Goal: Information Seeking & Learning: Find specific fact

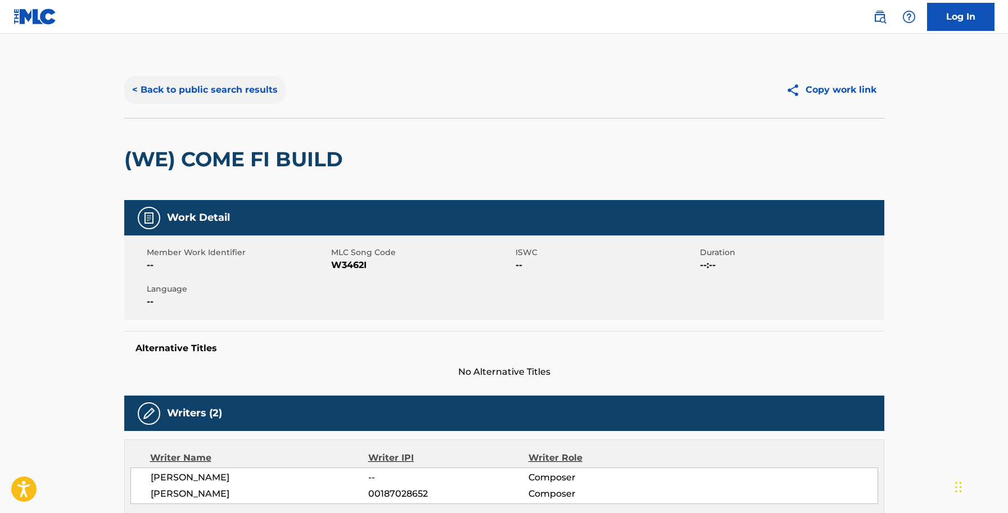
click at [207, 86] on button "< Back to public search results" at bounding box center [204, 90] width 161 height 28
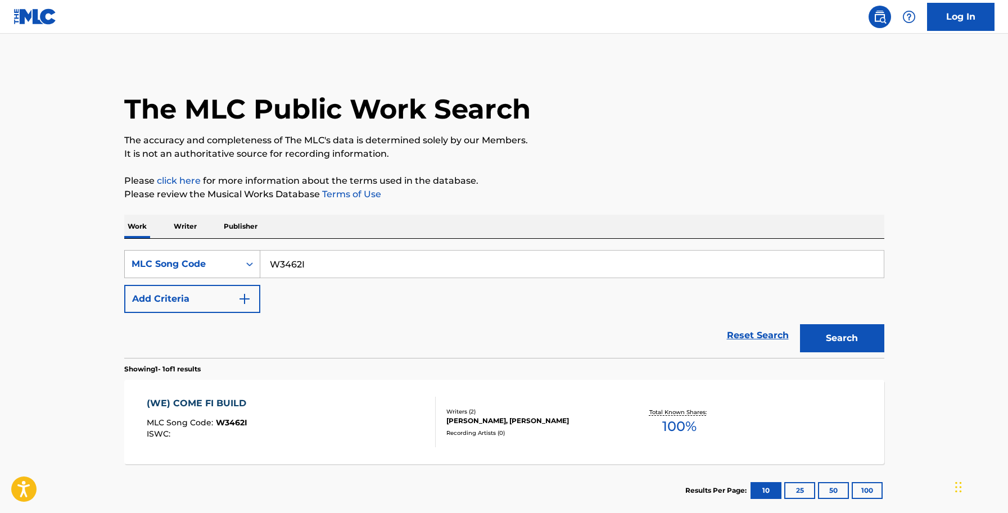
drag, startPoint x: 329, startPoint y: 260, endPoint x: 203, endPoint y: 265, distance: 126.1
click at [197, 266] on div "SearchWithCriteria998e37c8-648e-479c-8236-20ebf0a42edc MLC Song Code W3462I" at bounding box center [504, 264] width 760 height 28
paste input "X3242C"
type input "X3242C"
click at [858, 337] on button "Search" at bounding box center [842, 338] width 84 height 28
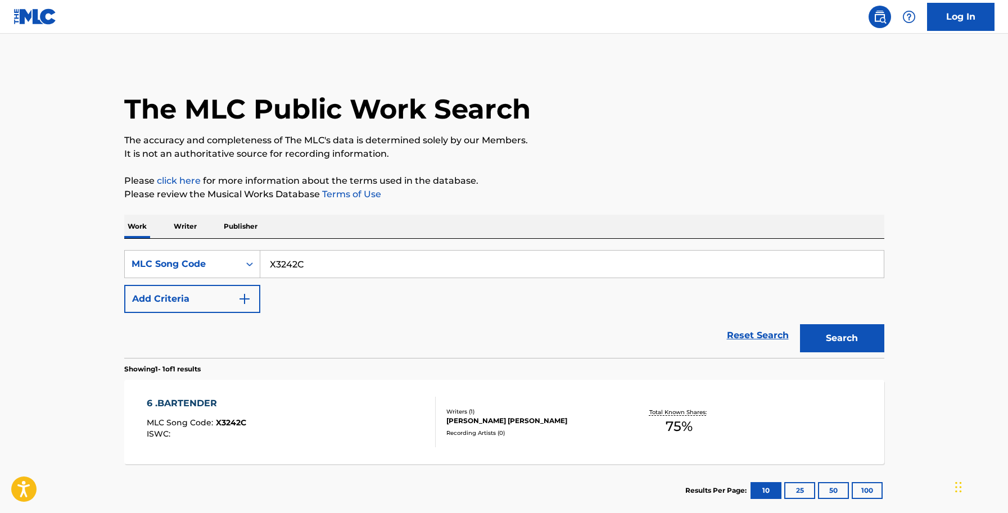
click at [538, 430] on div "Recording Artists ( 0 )" at bounding box center [531, 433] width 170 height 8
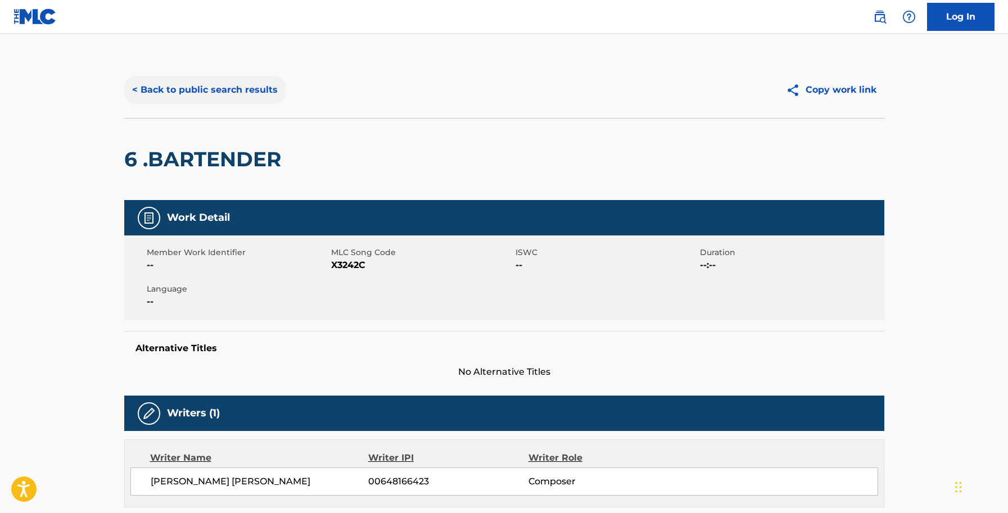
click at [234, 93] on button "< Back to public search results" at bounding box center [204, 90] width 161 height 28
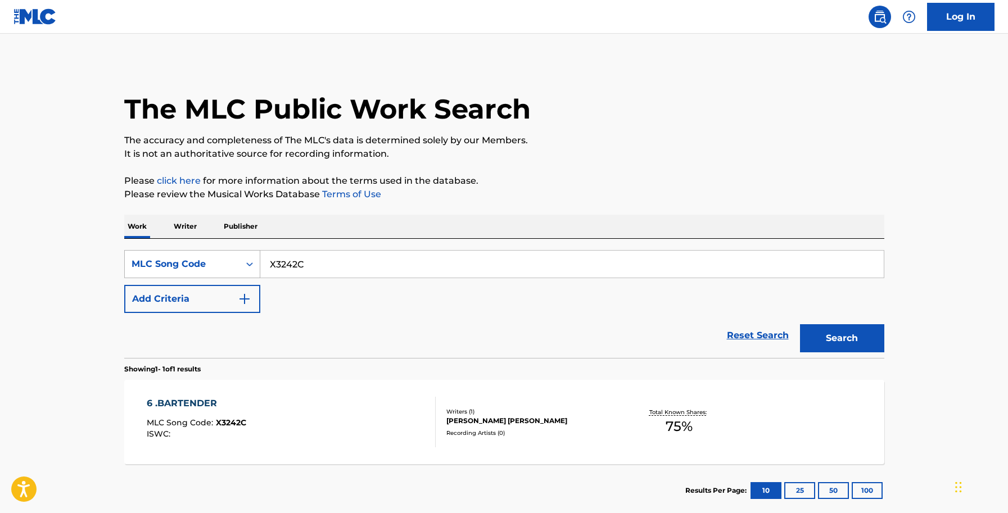
drag, startPoint x: 306, startPoint y: 263, endPoint x: 246, endPoint y: 263, distance: 60.2
click at [246, 263] on div "SearchWithCriteria998e37c8-648e-479c-8236-20ebf0a42edc MLC Song Code X3242C" at bounding box center [504, 264] width 760 height 28
paste input "6B9W64"
type input "6B9W64"
click at [845, 341] on button "Search" at bounding box center [842, 338] width 84 height 28
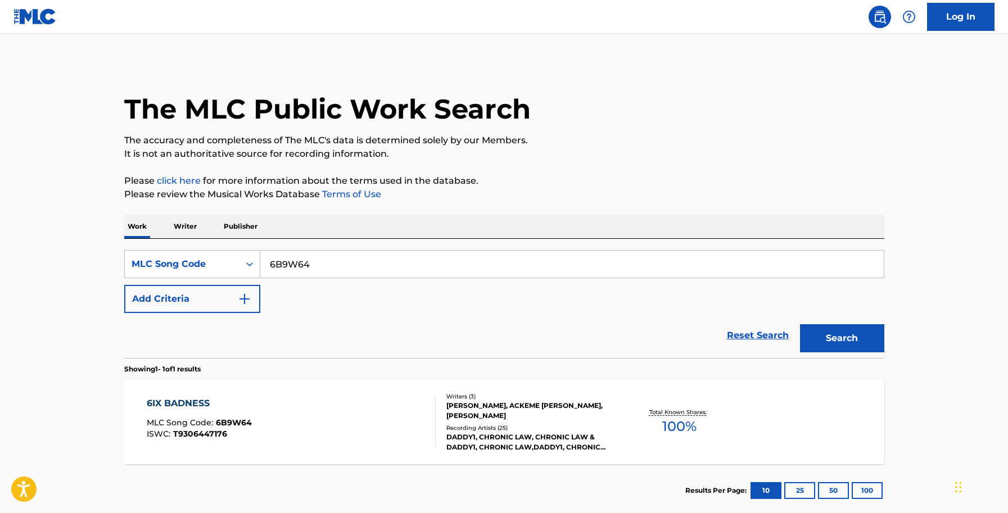
click at [497, 408] on div "[PERSON_NAME], ACKEME [PERSON_NAME], [PERSON_NAME]" at bounding box center [531, 411] width 170 height 20
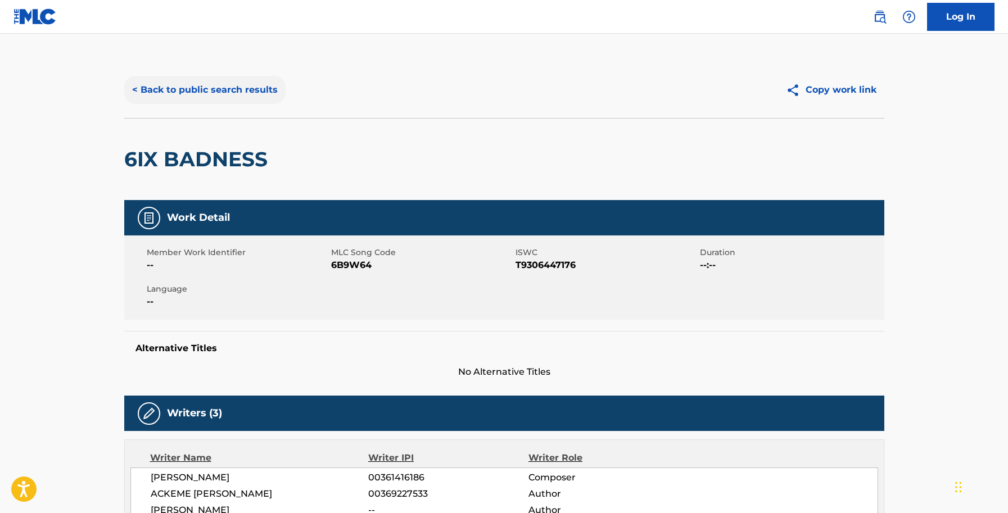
click at [223, 91] on button "< Back to public search results" at bounding box center [204, 90] width 161 height 28
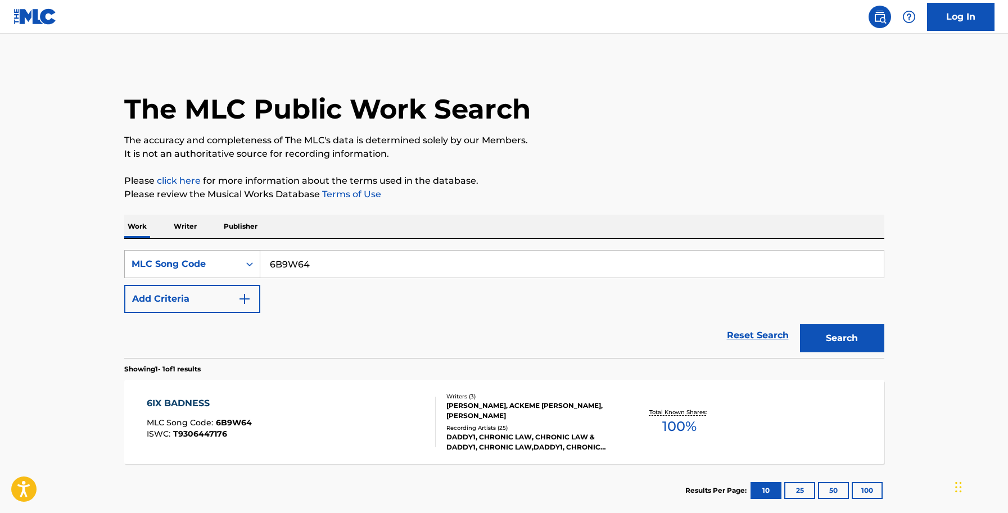
drag, startPoint x: 325, startPoint y: 262, endPoint x: 237, endPoint y: 262, distance: 88.3
click at [237, 262] on div "SearchWithCriteria998e37c8-648e-479c-8236-20ebf0a42edc MLC Song Code 6B9W64" at bounding box center [504, 264] width 760 height 28
paste input "W3198L"
type input "W3198L"
click at [825, 336] on button "Search" at bounding box center [842, 338] width 84 height 28
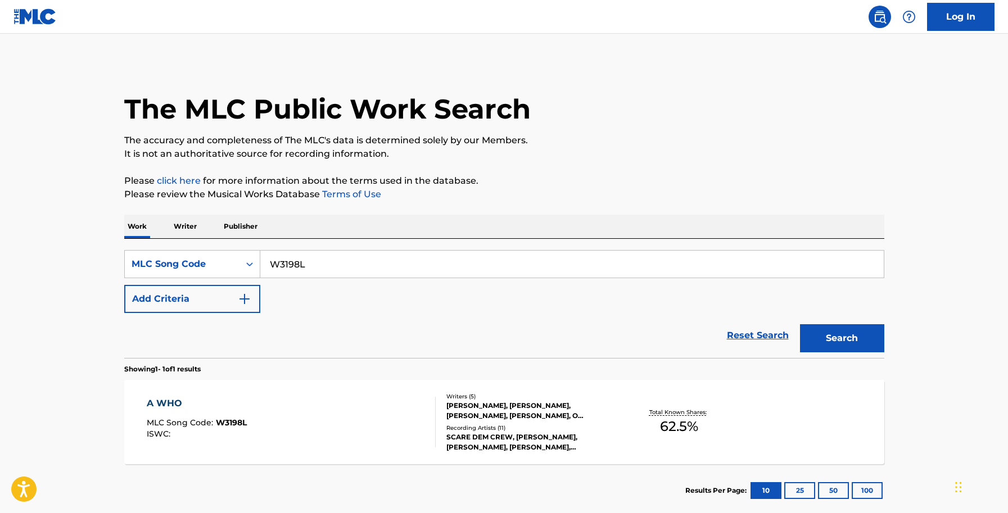
click at [455, 416] on div "[PERSON_NAME], [PERSON_NAME], [PERSON_NAME], [PERSON_NAME], O [PERSON_NAME] [PE…" at bounding box center [531, 411] width 170 height 20
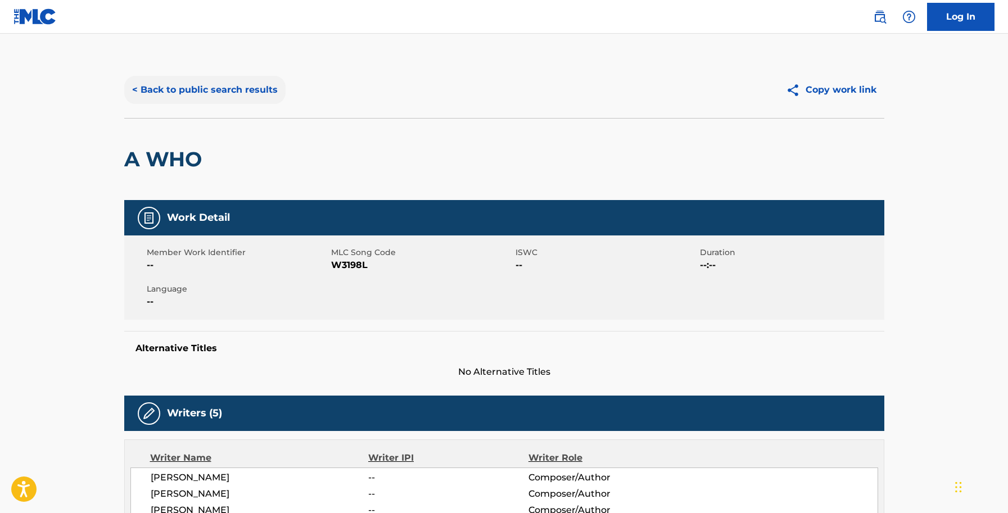
click at [214, 87] on button "< Back to public search results" at bounding box center [204, 90] width 161 height 28
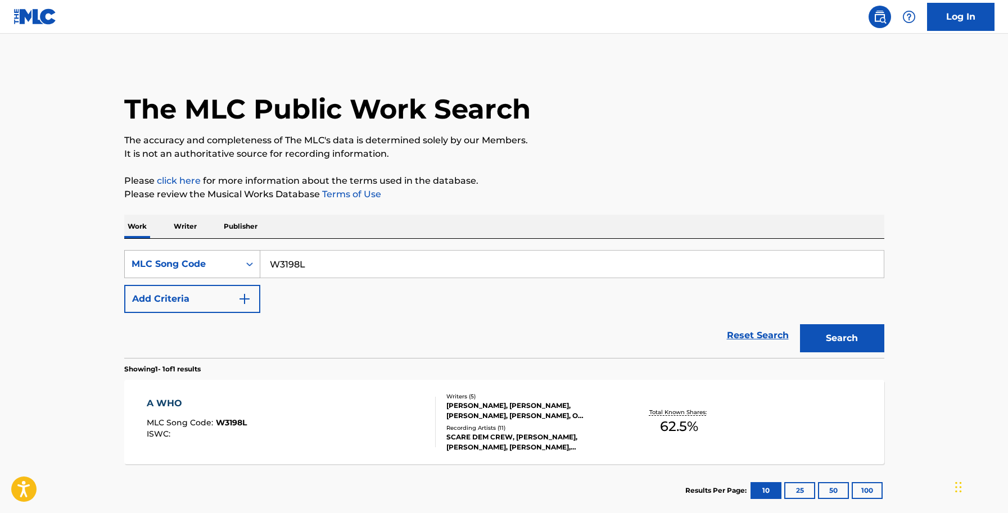
drag, startPoint x: 313, startPoint y: 263, endPoint x: 224, endPoint y: 263, distance: 88.8
click at [224, 263] on div "SearchWithCriteria998e37c8-648e-479c-8236-20ebf0a42edc MLC Song Code W3198L" at bounding box center [504, 264] width 760 height 28
paste input "A4738U"
type input "A4738U"
click at [827, 342] on button "Search" at bounding box center [842, 338] width 84 height 28
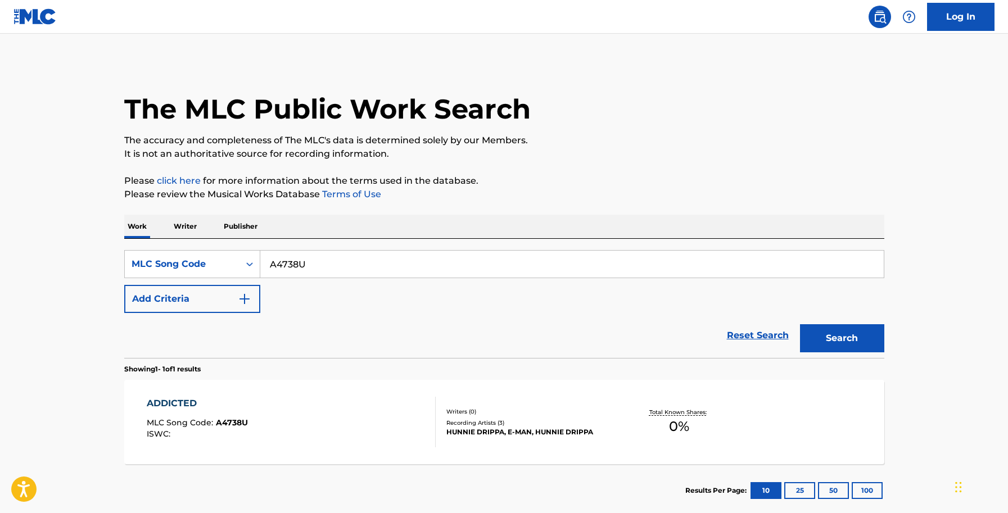
click at [494, 432] on div "HUNNIE DRIPPA, E-MAN, HUNNIE DRIPPA" at bounding box center [531, 432] width 170 height 10
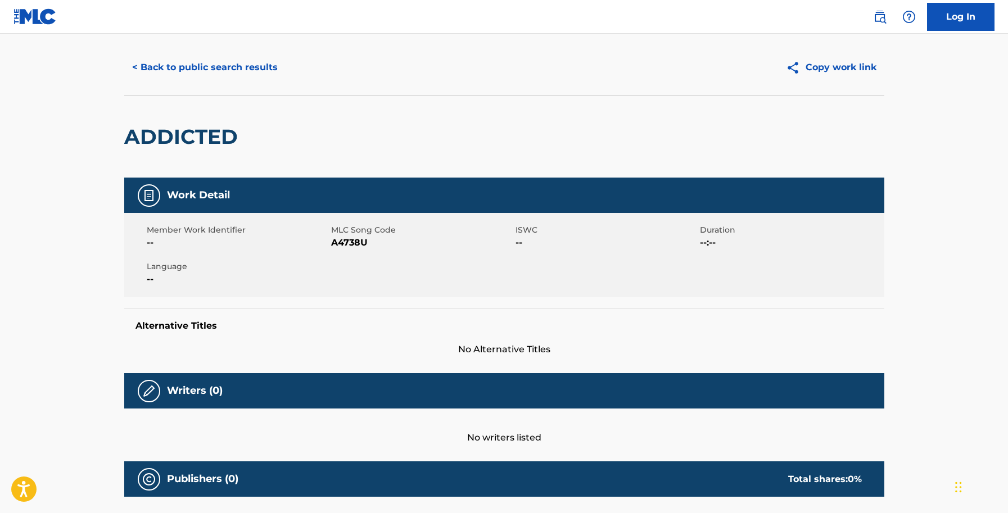
scroll to position [13, 0]
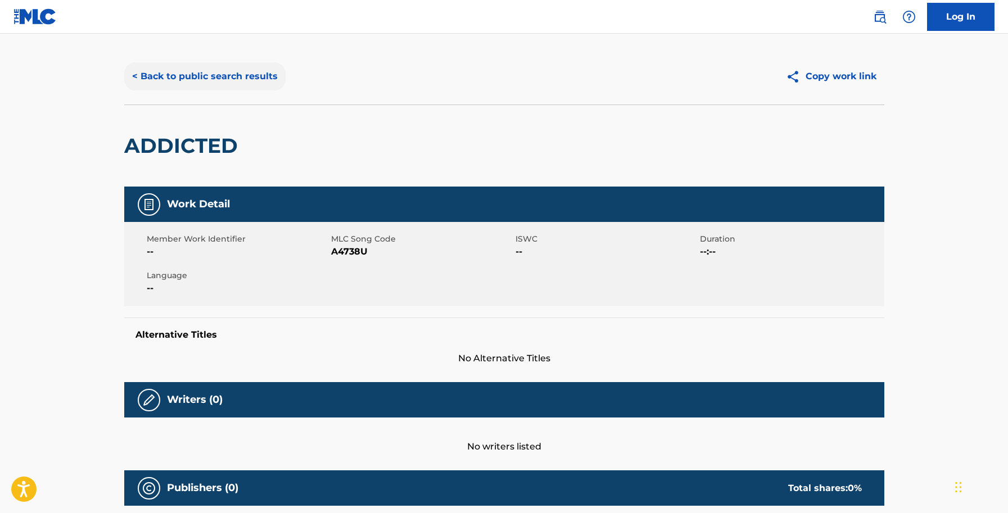
click at [268, 74] on button "< Back to public search results" at bounding box center [204, 76] width 161 height 28
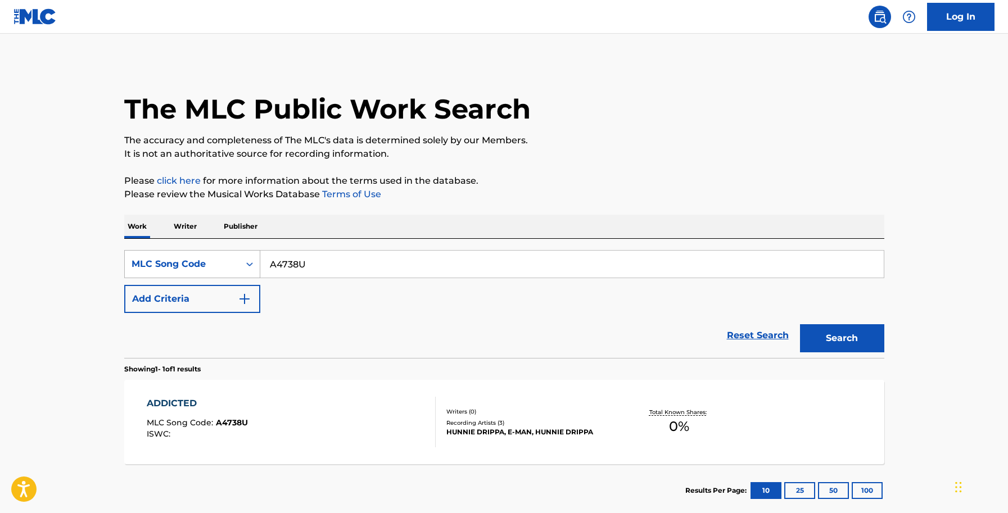
drag, startPoint x: 317, startPoint y: 264, endPoint x: 248, endPoint y: 265, distance: 68.6
click at [248, 265] on div "SearchWithCriteria998e37c8-648e-479c-8236-20ebf0a42edc MLC Song Code A4738U" at bounding box center [504, 264] width 760 height 28
paste input "7831J"
type input "A7831J"
click at [829, 332] on button "Search" at bounding box center [842, 338] width 84 height 28
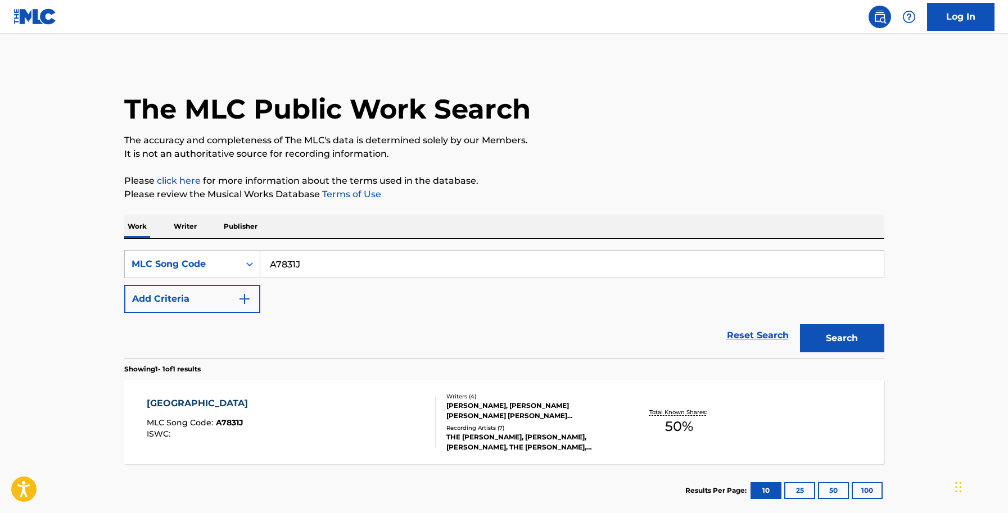
click at [473, 415] on div "[PERSON_NAME], [PERSON_NAME] [PERSON_NAME] [PERSON_NAME] [PERSON_NAME]" at bounding box center [531, 411] width 170 height 20
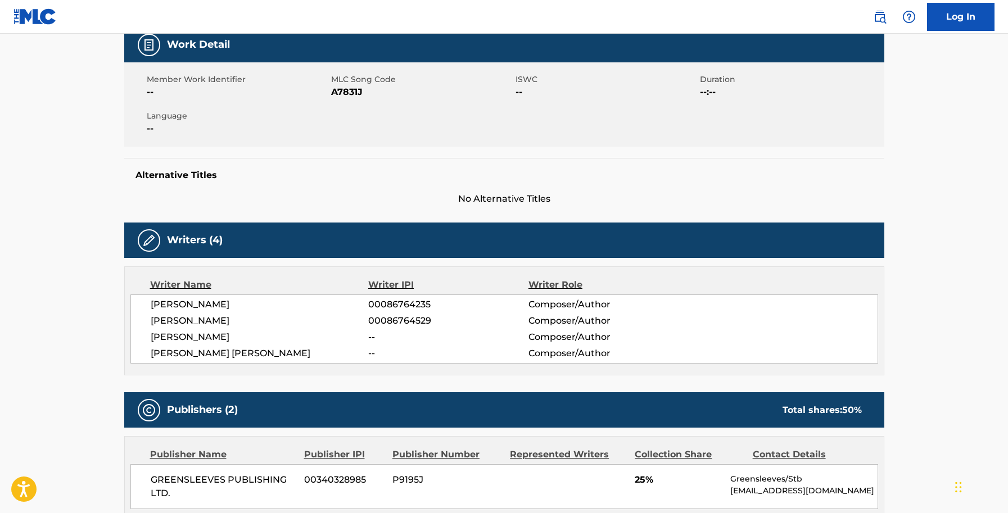
scroll to position [168, 0]
